Goal: Find specific page/section: Find specific page/section

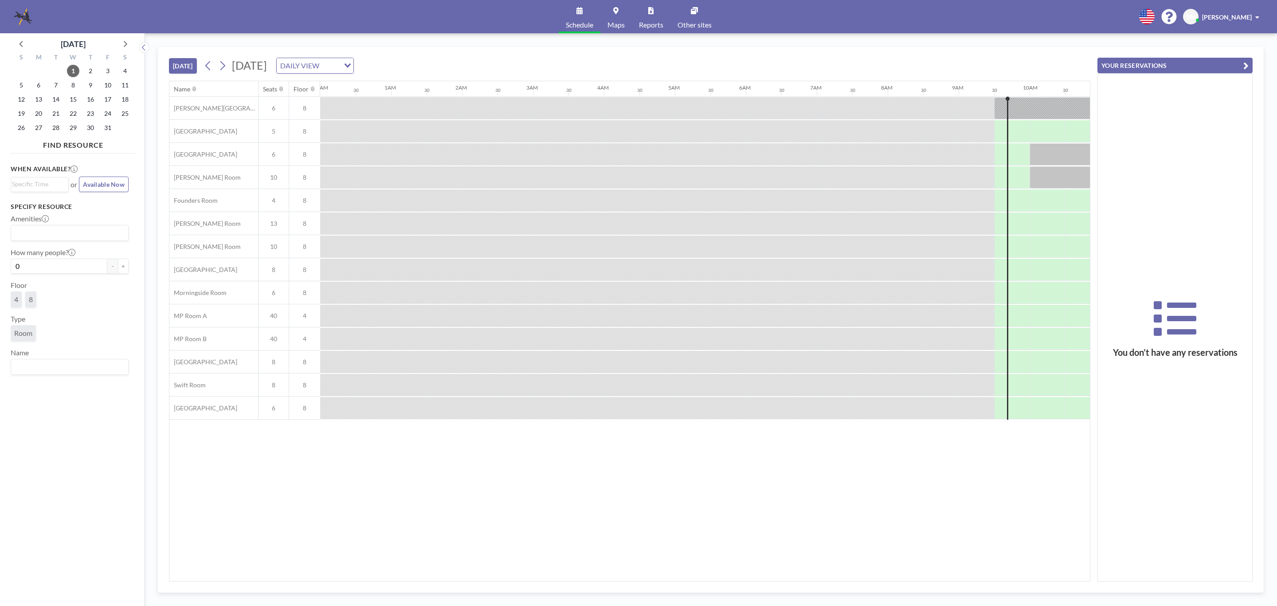
scroll to position [0, 639]
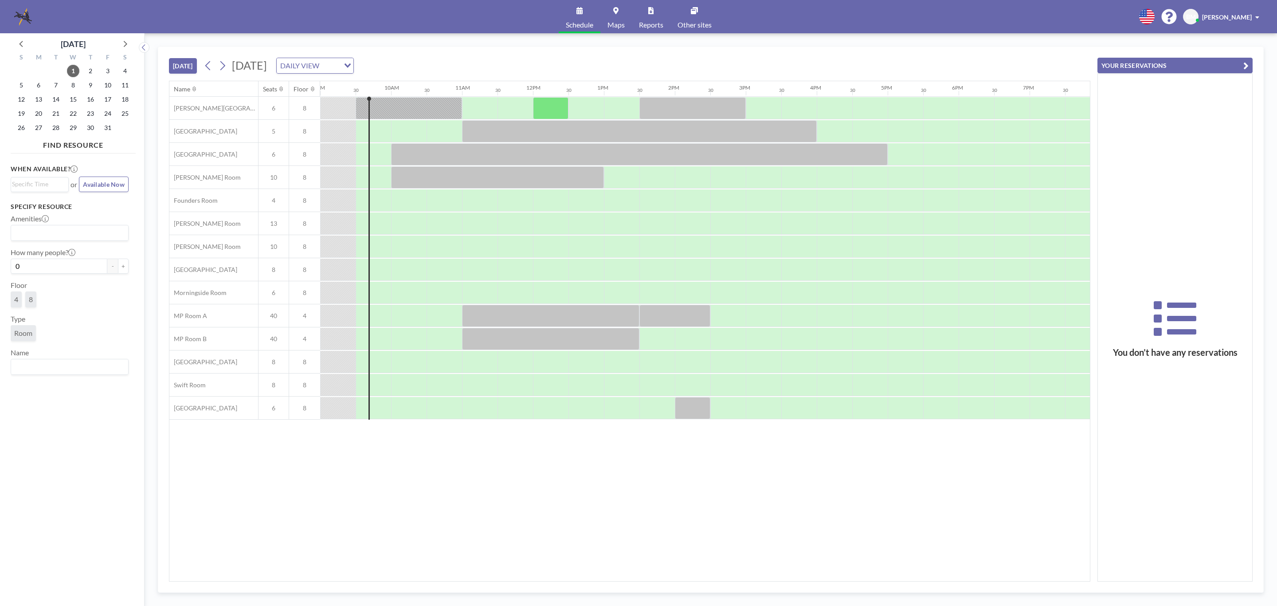
click at [614, 15] on link "Maps" at bounding box center [616, 16] width 31 height 33
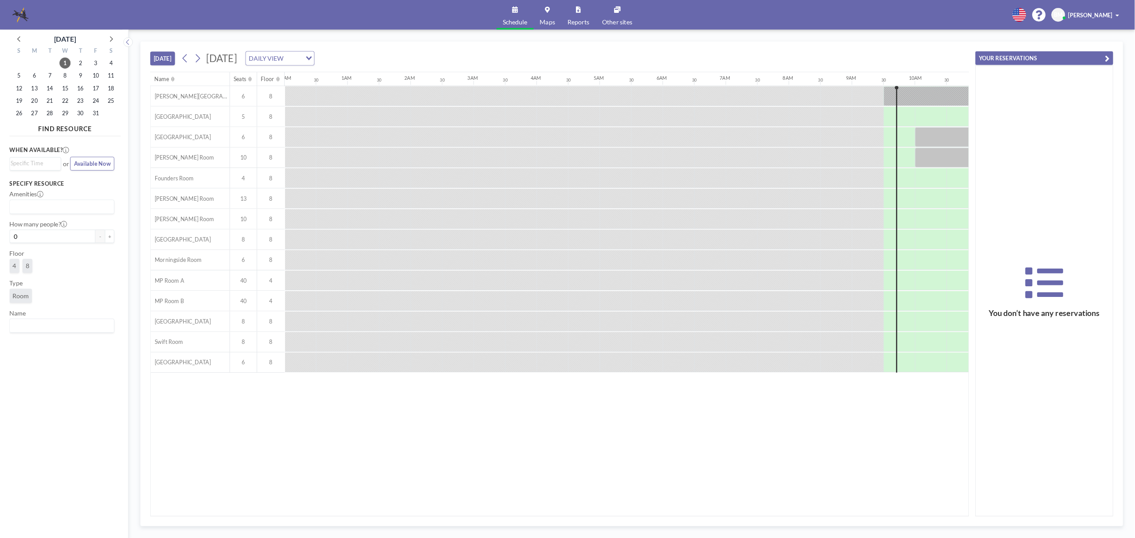
scroll to position [0, 639]
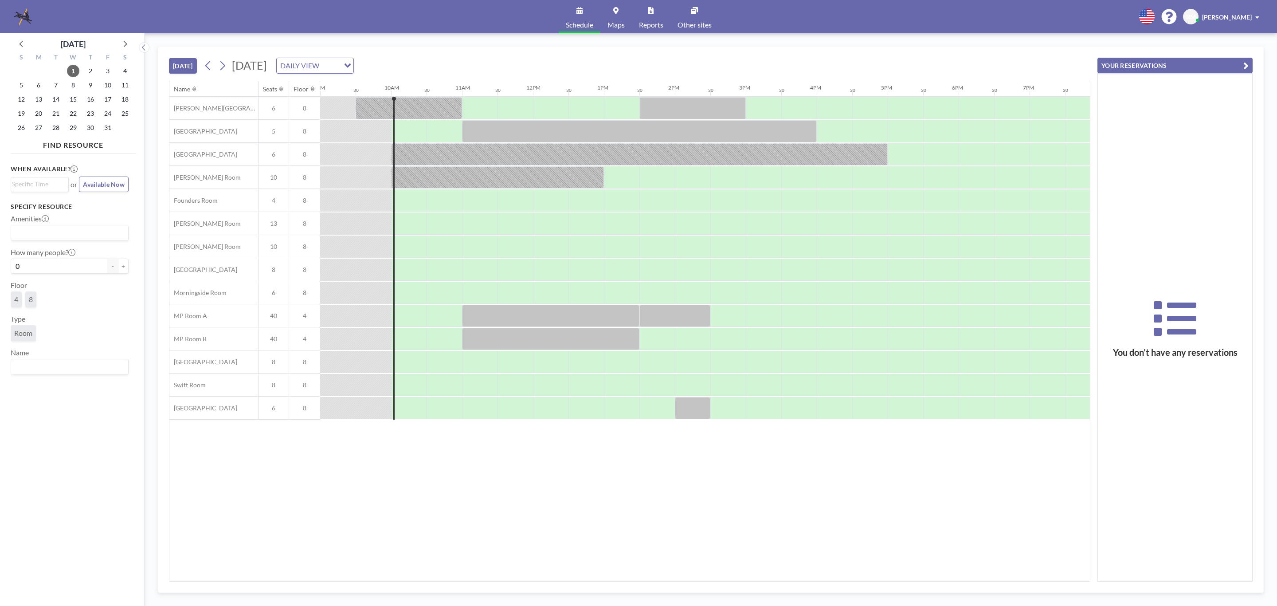
click at [281, 465] on div "Name Seats Floor 12AM 30 1AM 30 2AM 30 3AM 30 4AM 30 5AM 30 6AM 30 7AM 30 8AM 3…" at bounding box center [629, 331] width 921 height 500
